Goal: Information Seeking & Learning: Learn about a topic

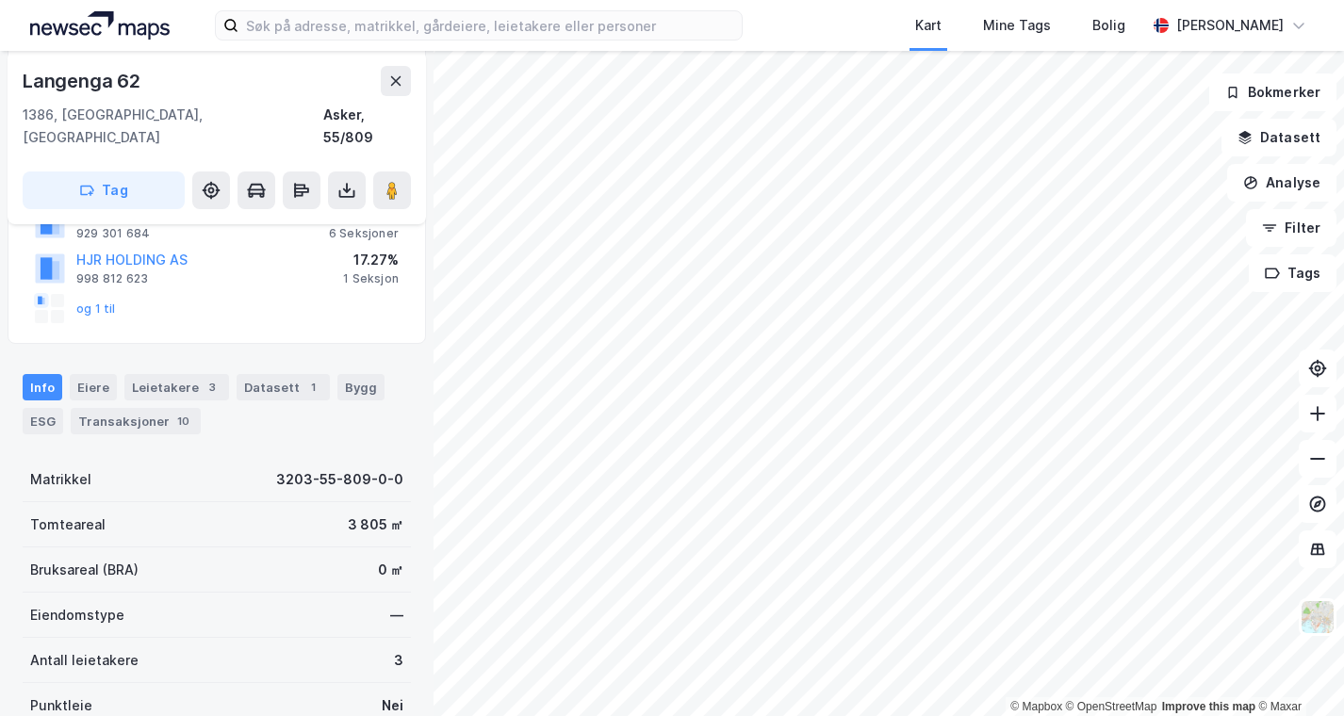
scroll to position [319, 0]
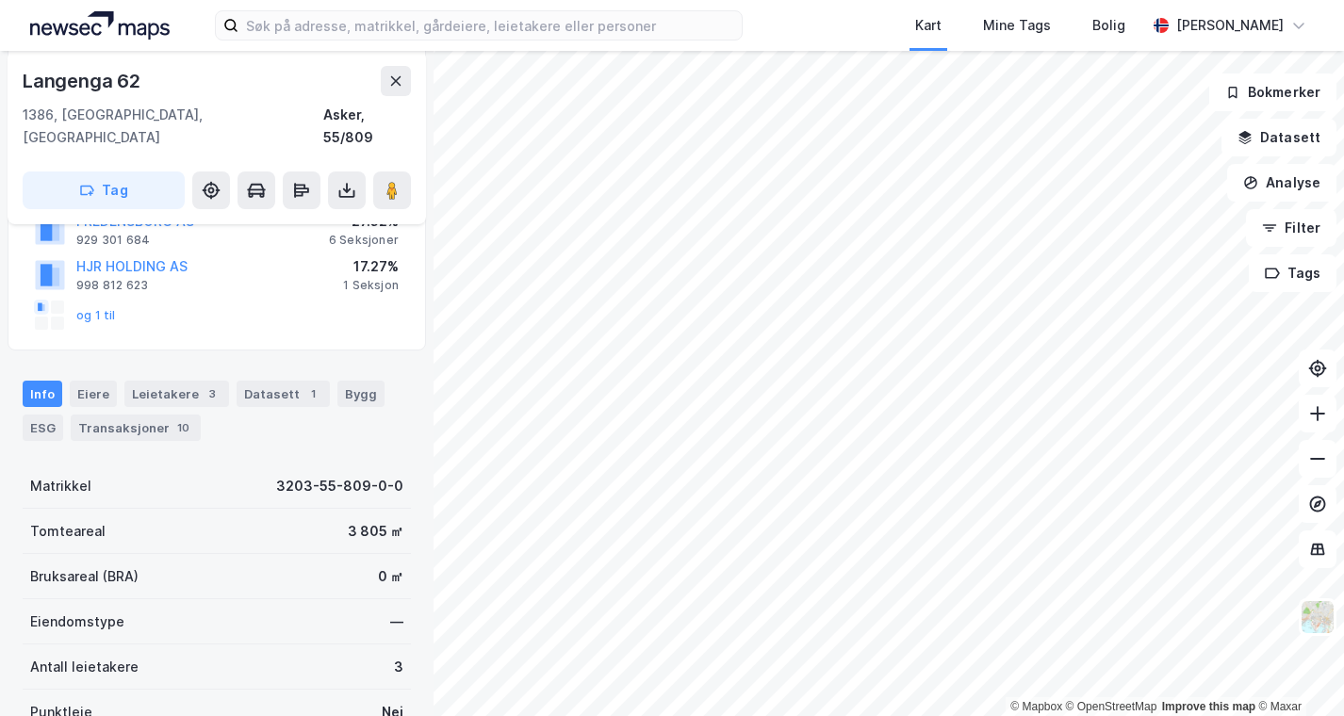
click at [83, 381] on div "Eiere" at bounding box center [93, 394] width 47 height 26
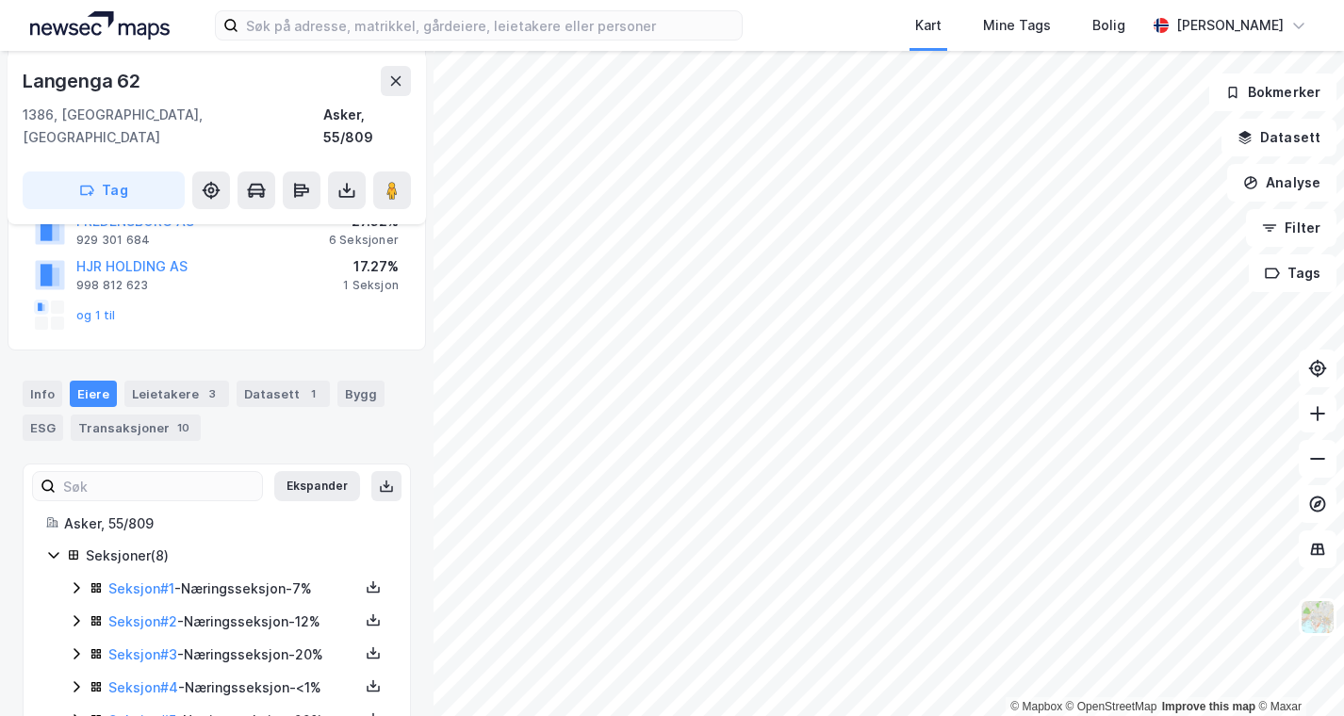
scroll to position [463, 0]
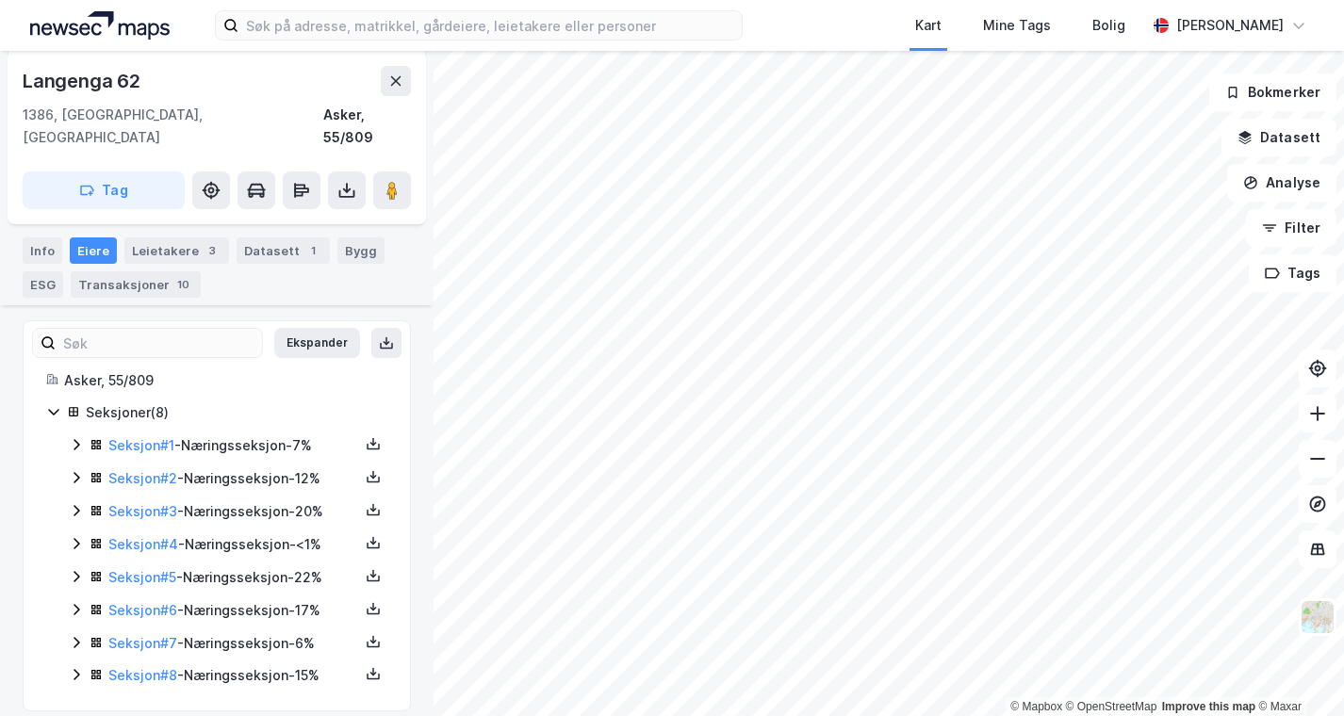
click at [152, 437] on link "Seksjon # 1" at bounding box center [141, 445] width 66 height 16
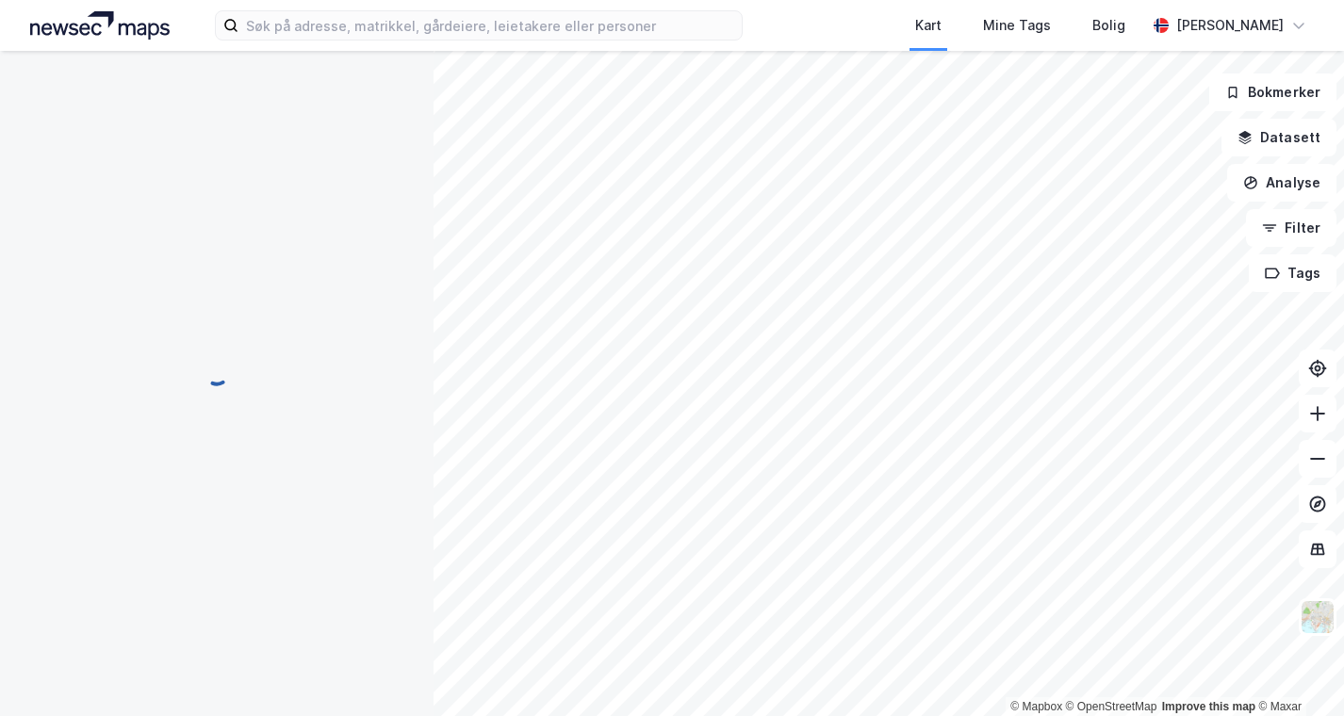
scroll to position [60, 0]
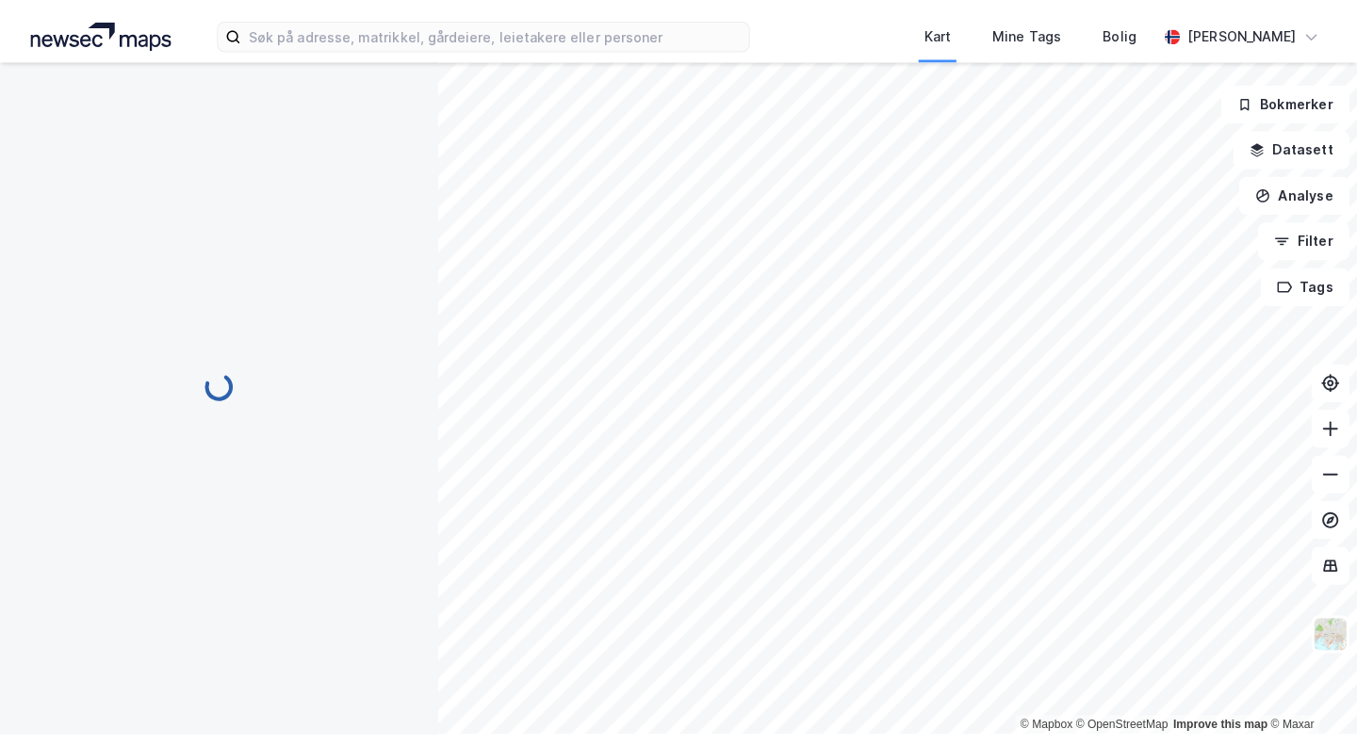
scroll to position [415, 0]
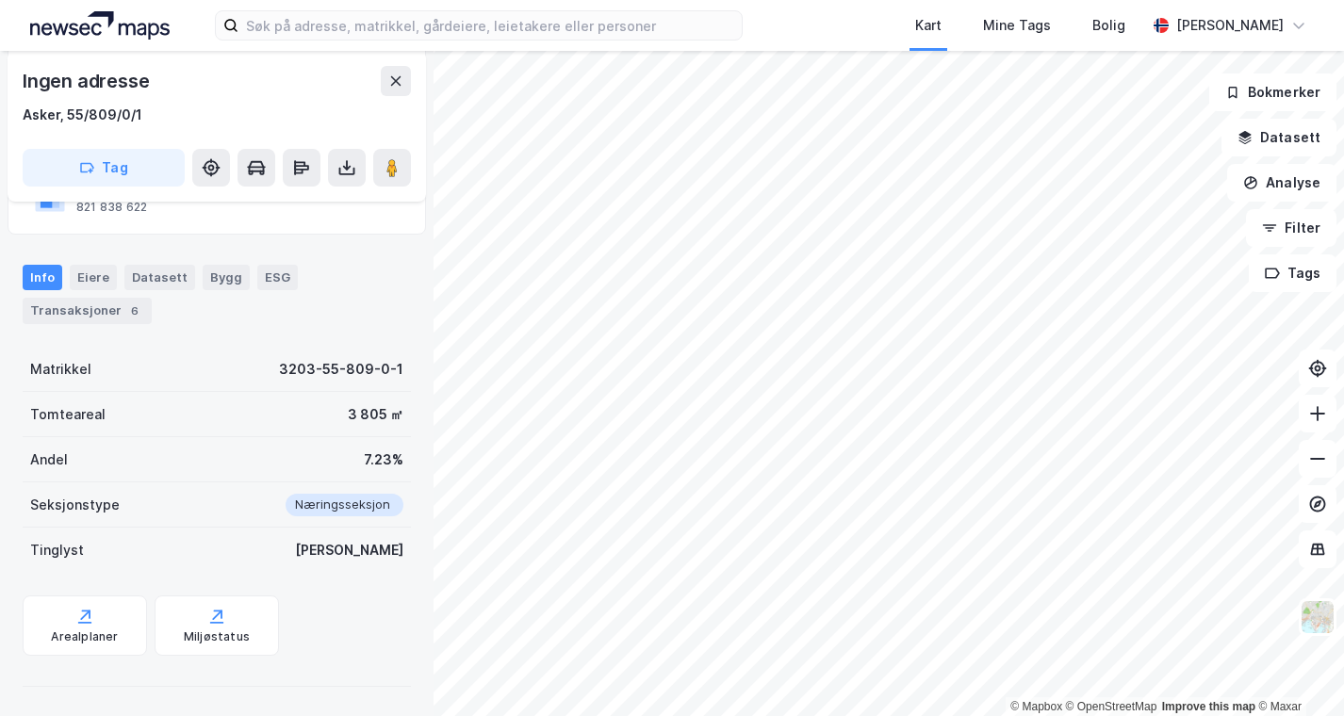
click at [384, 158] on icon at bounding box center [392, 167] width 19 height 19
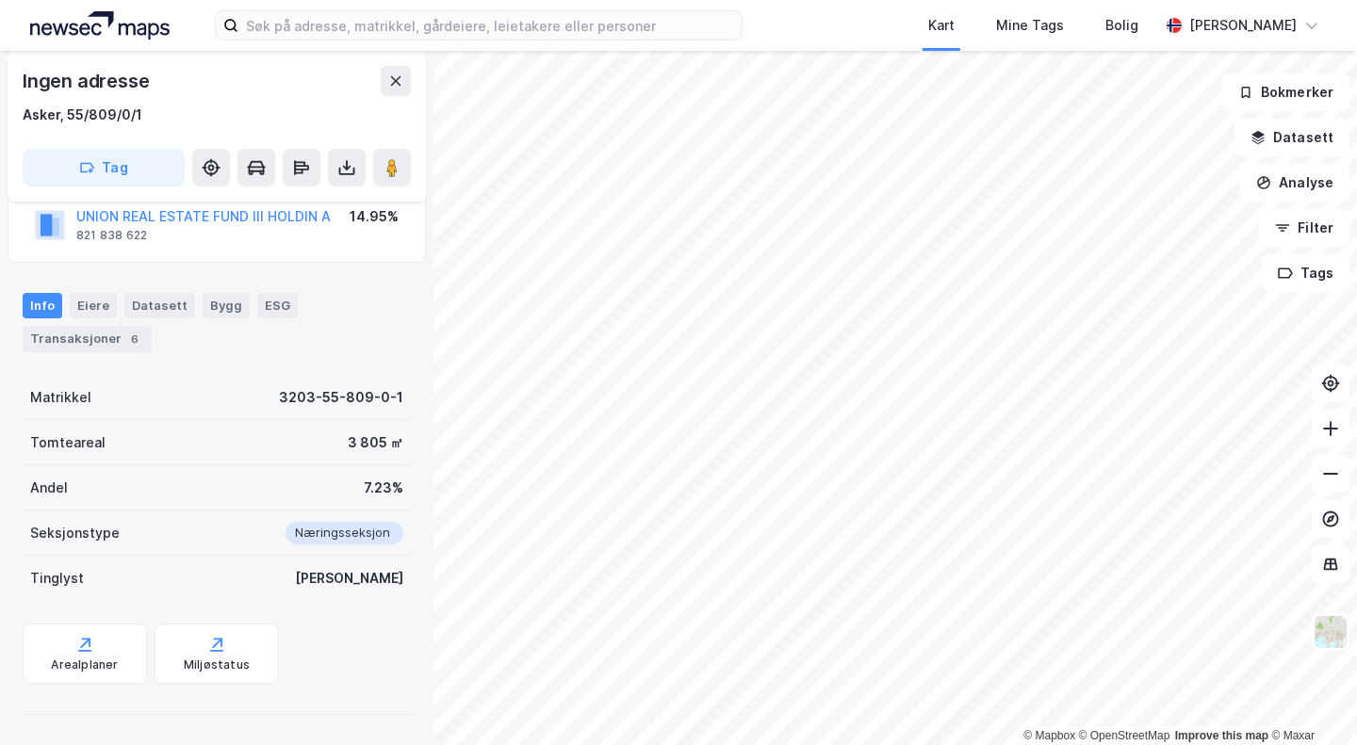
scroll to position [385, 0]
